Goal: Find contact information

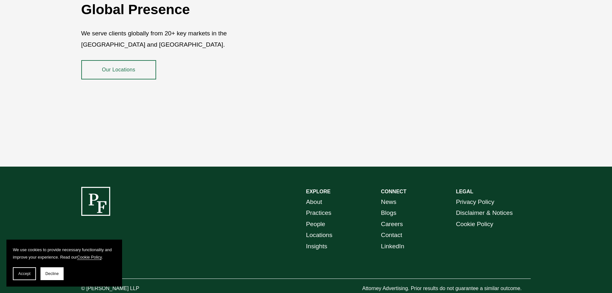
scroll to position [1177, 0]
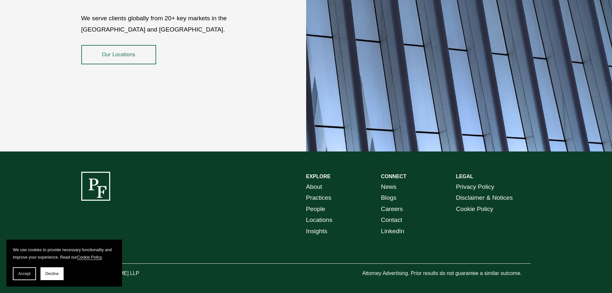
click at [315, 216] on link "Locations" at bounding box center [319, 219] width 26 height 11
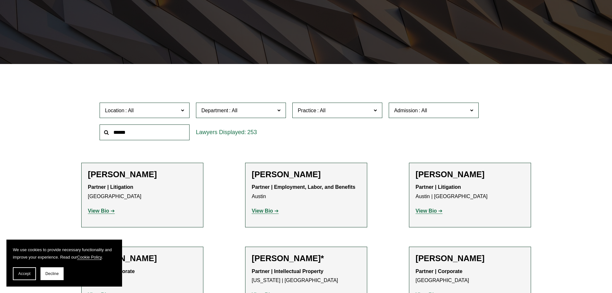
scroll to position [5844, 0]
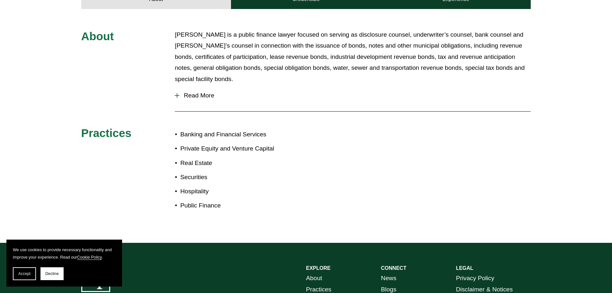
scroll to position [129, 0]
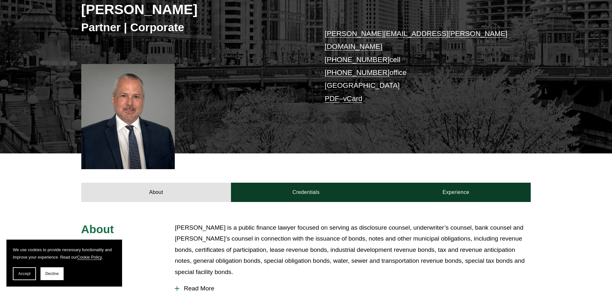
click at [339, 59] on p "david.reid@pierferd.com +1.816.896.7656 cell +1.816.782.8635 office Chicago PDF…" at bounding box center [418, 66] width 187 height 78
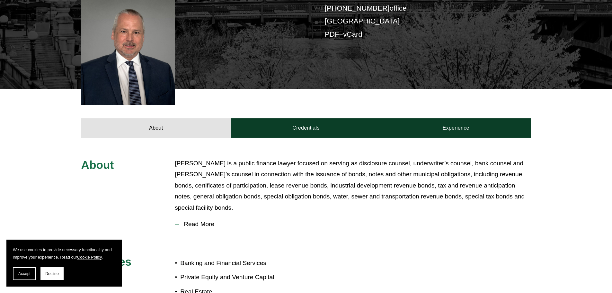
scroll to position [395, 0]
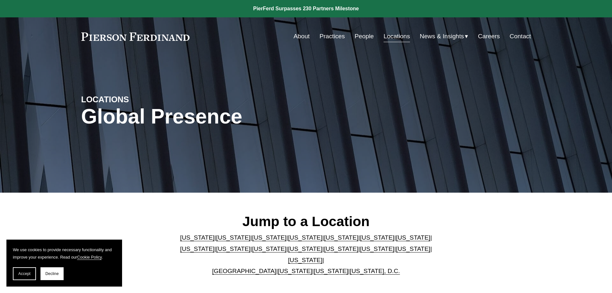
click at [396, 240] on link "[US_STATE]" at bounding box center [413, 237] width 34 height 7
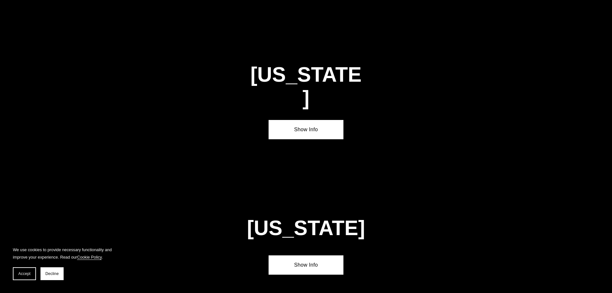
scroll to position [1105, 0]
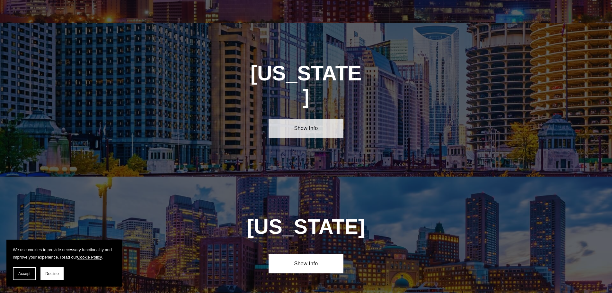
click at [297, 119] on link "Show Info" at bounding box center [306, 128] width 75 height 19
